Goal: Navigation & Orientation: Find specific page/section

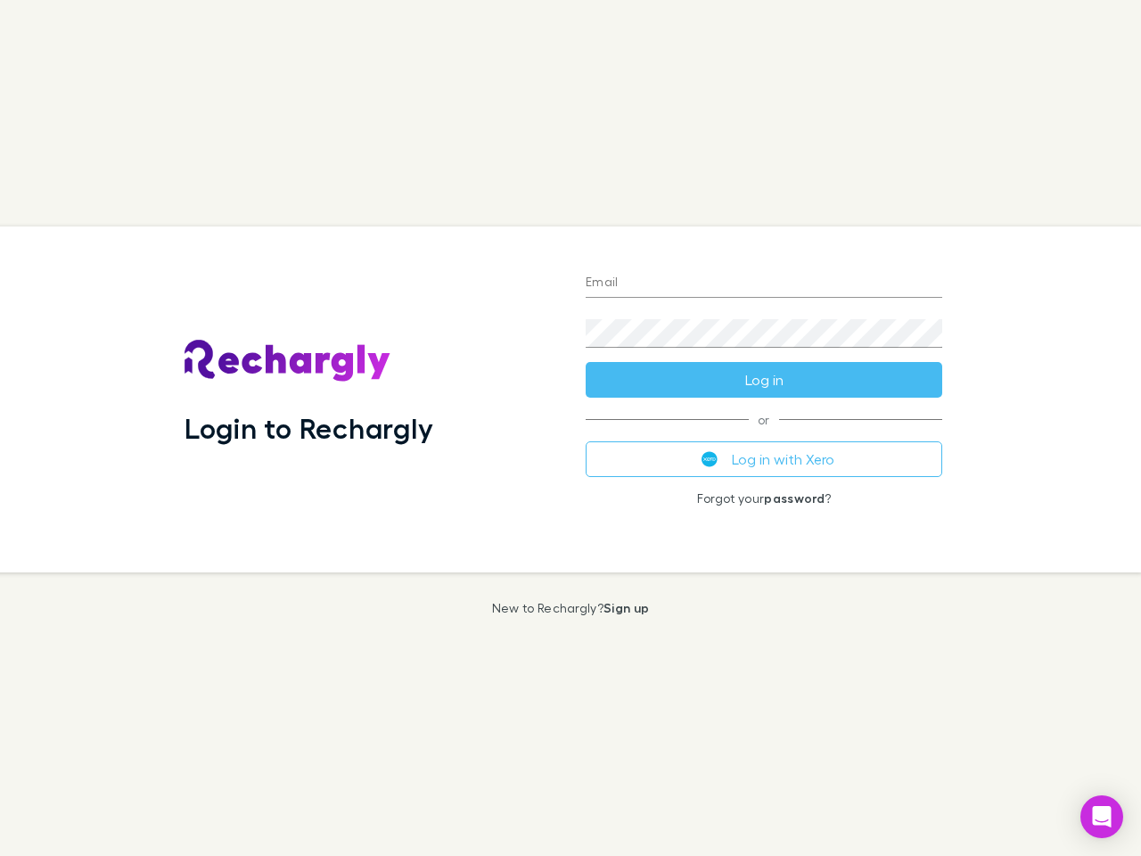
click at [570, 428] on div "Login to Rechargly" at bounding box center [370, 399] width 401 height 346
click at [764, 283] on input "Email" at bounding box center [764, 283] width 357 height 29
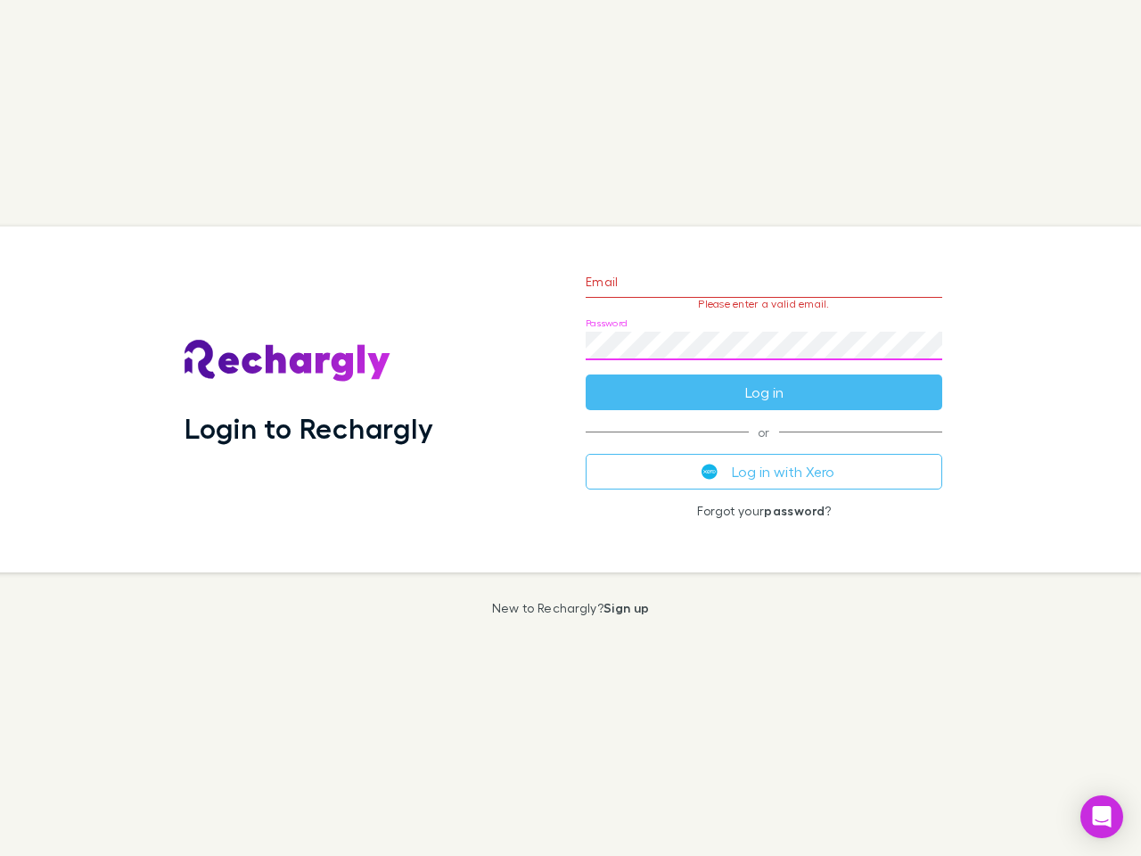
click at [764, 380] on form "Email Please enter a valid email. Password Log in" at bounding box center [764, 332] width 357 height 155
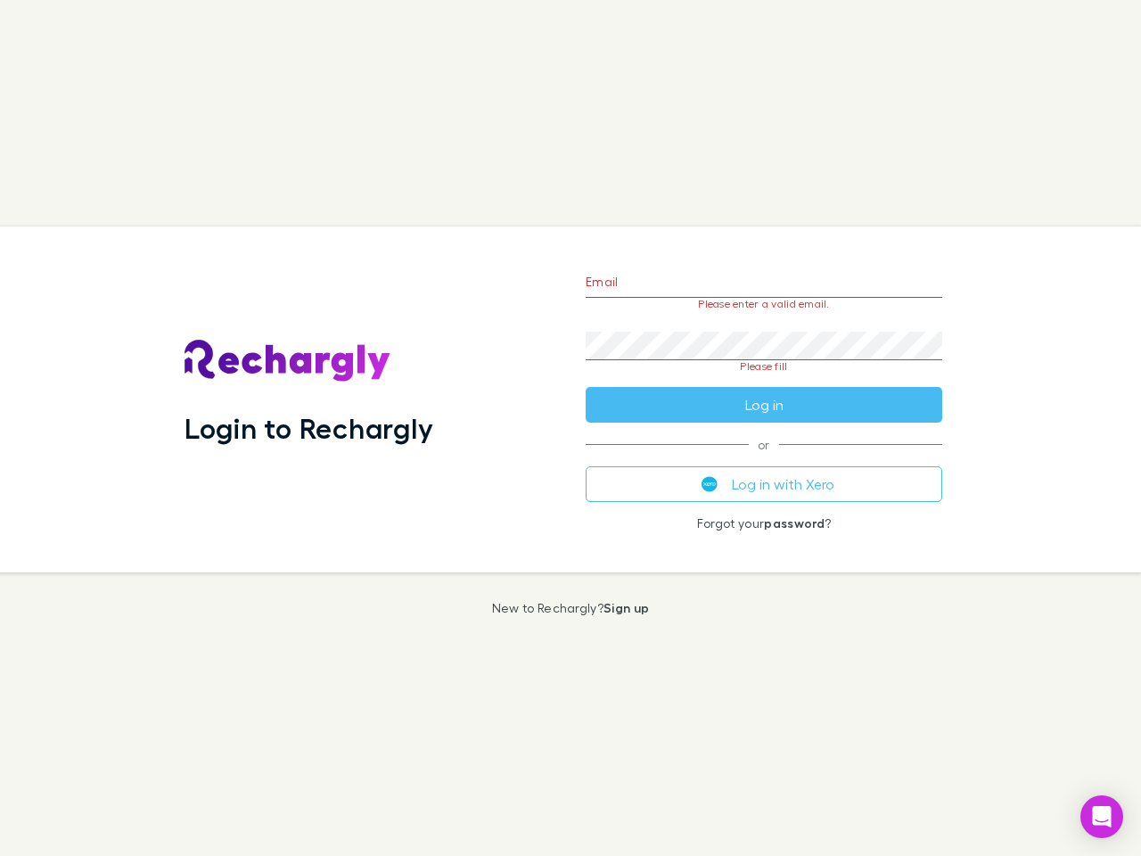
click at [764, 459] on div "Email Please enter a valid email. Password Please fill Log in or Log in with Xe…" at bounding box center [763, 399] width 385 height 346
click at [1102, 816] on icon "Open Intercom Messenger" at bounding box center [1102, 816] width 19 height 21
